Goal: Task Accomplishment & Management: Use online tool/utility

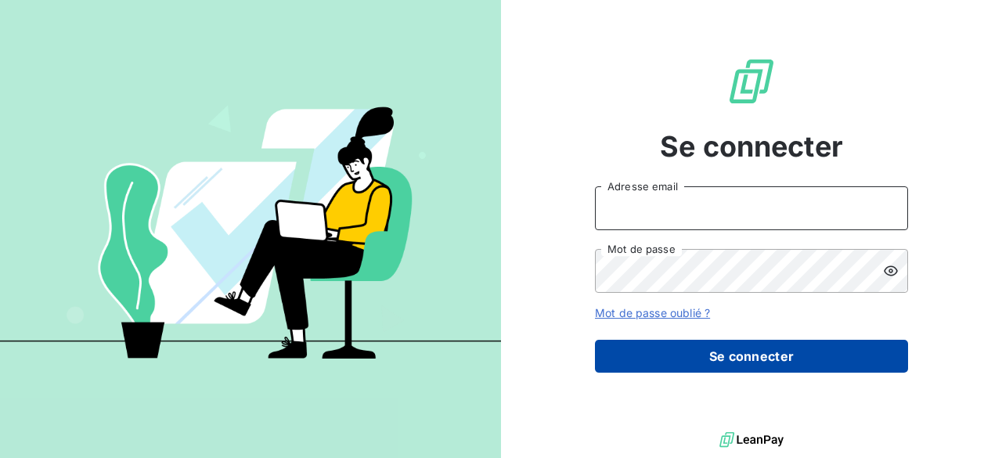
type input "[PERSON_NAME][EMAIL_ADDRESS][DOMAIN_NAME]"
click at [735, 355] on button "Se connecter" at bounding box center [751, 356] width 313 height 33
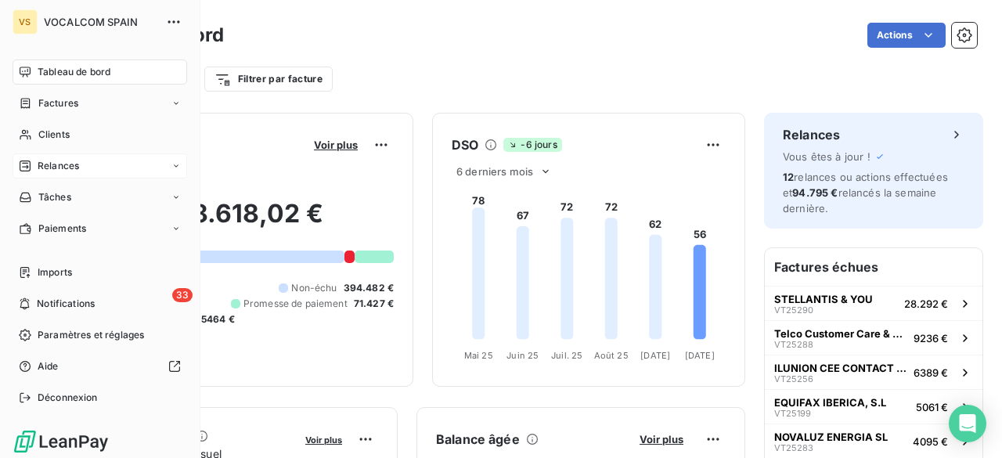
click at [45, 167] on span "Relances" at bounding box center [58, 166] width 41 height 14
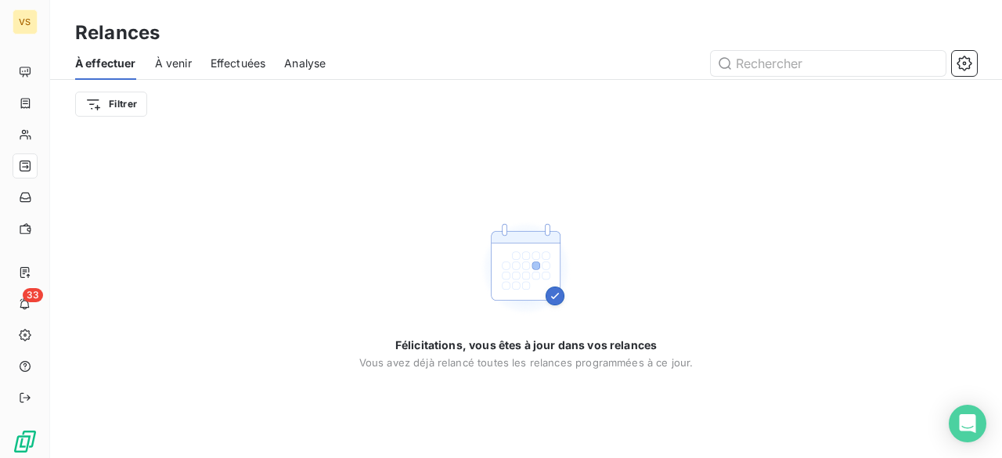
click at [181, 70] on span "À venir" at bounding box center [173, 64] width 37 height 16
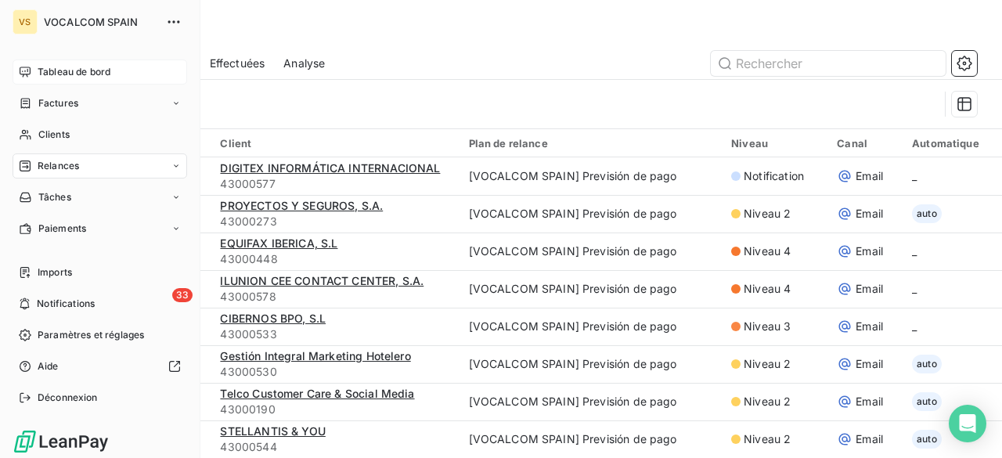
click at [61, 64] on div "Tableau de bord" at bounding box center [100, 71] width 175 height 25
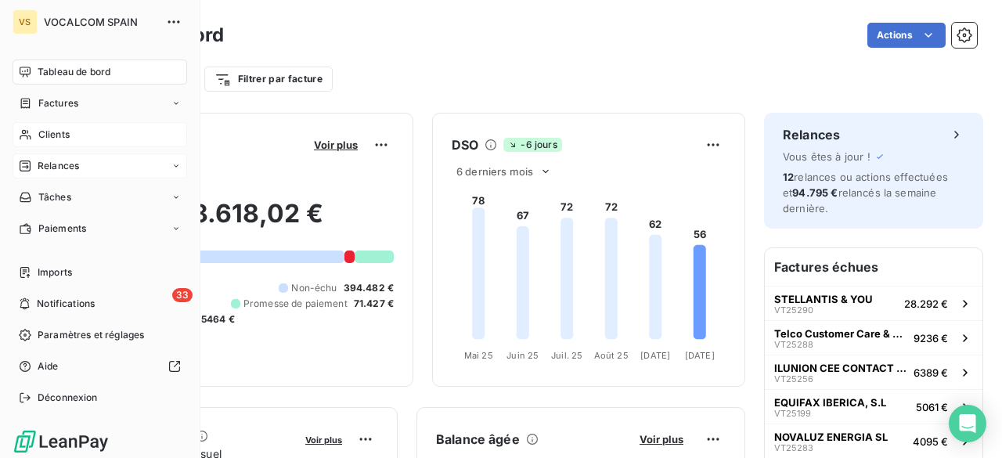
click at [45, 135] on span "Clients" at bounding box center [53, 135] width 31 height 14
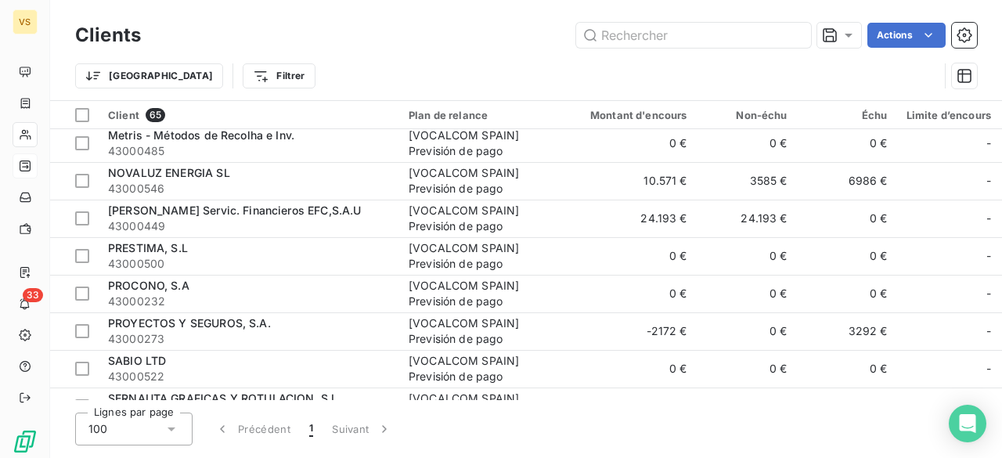
scroll to position [1644, 0]
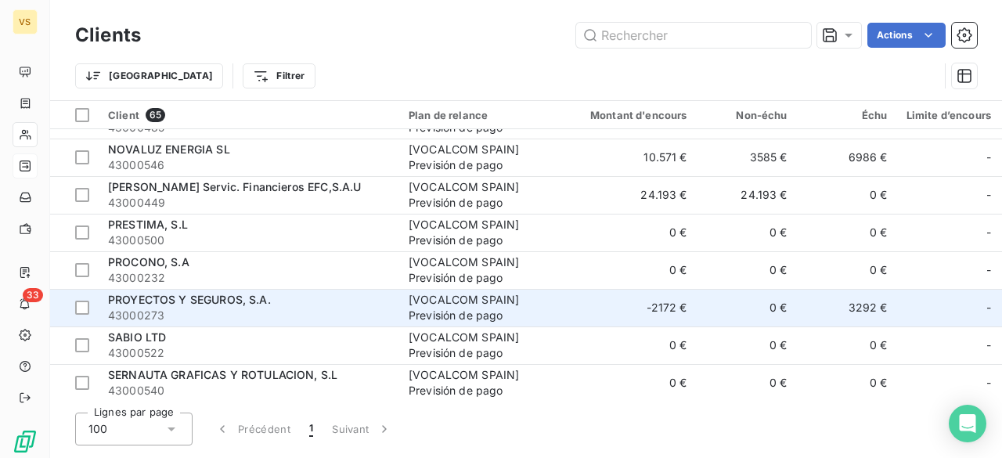
click at [348, 308] on span "43000273" at bounding box center [249, 316] width 282 height 16
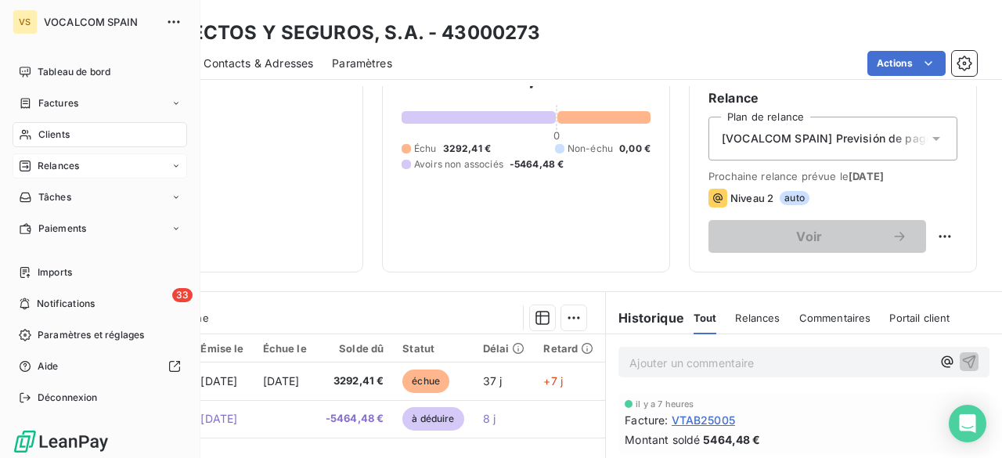
scroll to position [5, 0]
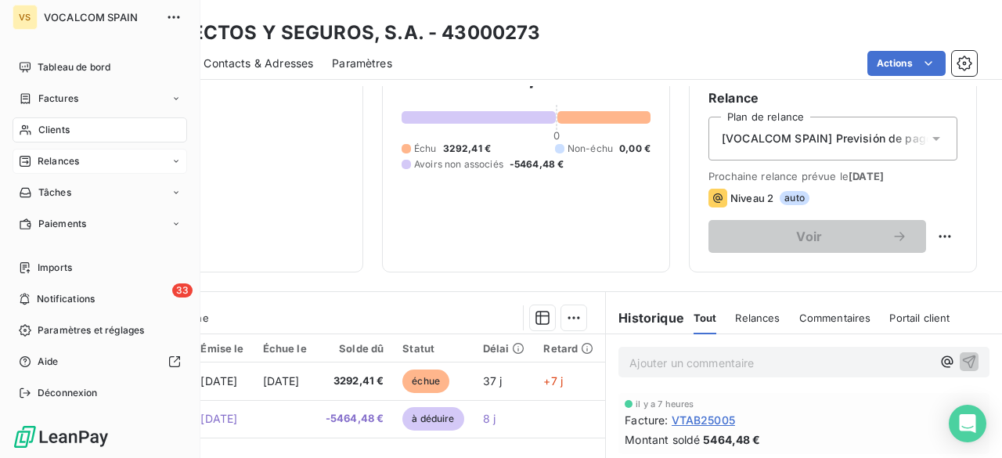
click at [75, 135] on div "Clients" at bounding box center [100, 129] width 175 height 25
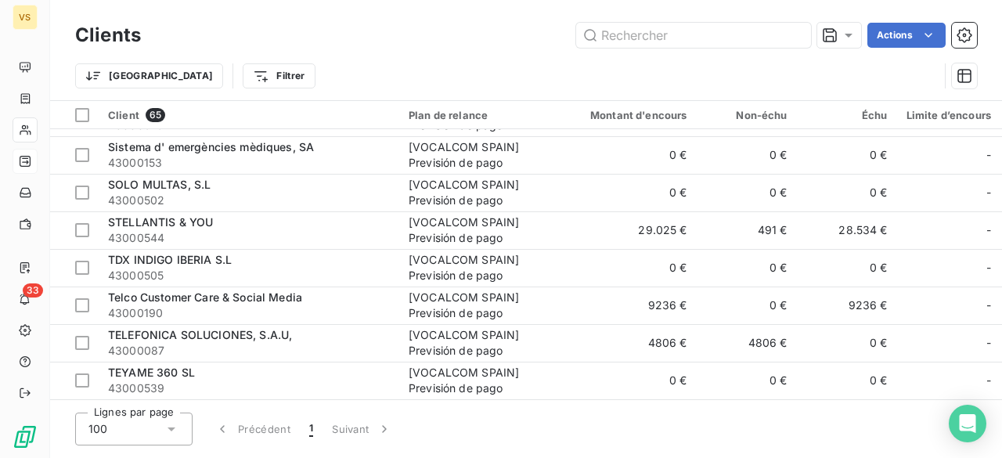
scroll to position [2021, 0]
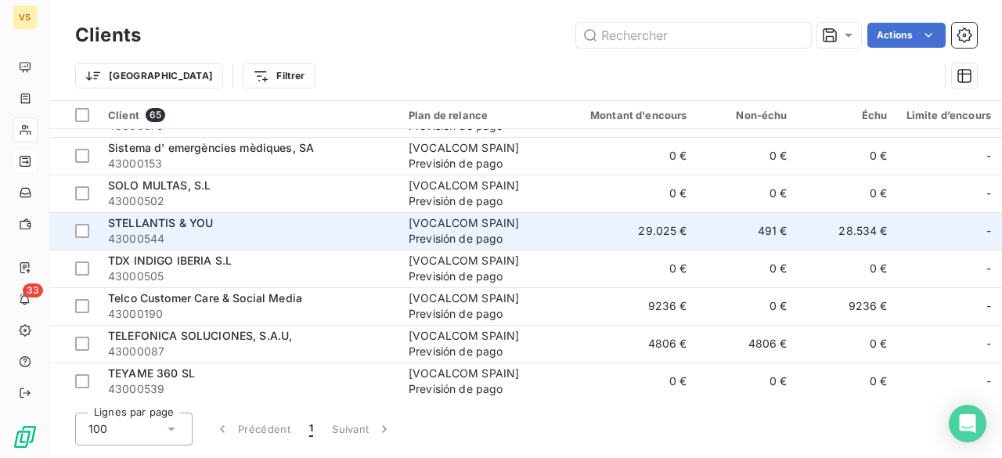
click at [330, 228] on div "STELLANTIS & YOU" at bounding box center [249, 223] width 282 height 16
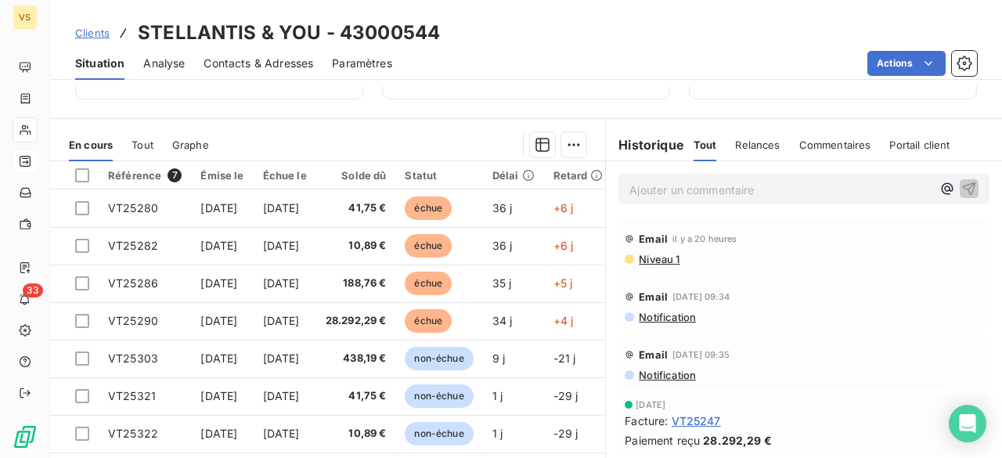
scroll to position [380, 0]
